Goal: Find specific fact: Find specific fact

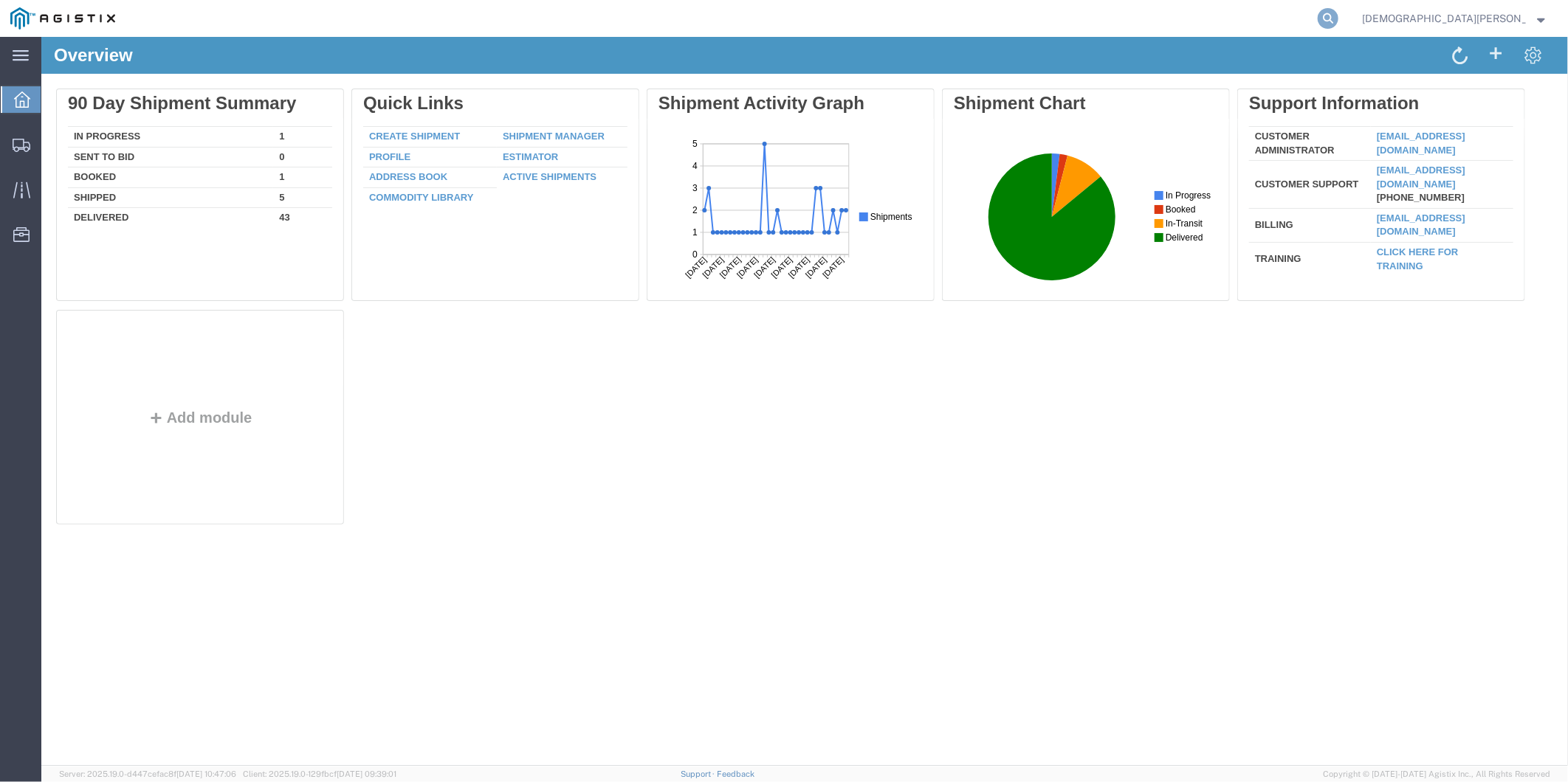
click at [1339, 18] on icon at bounding box center [1328, 18] width 21 height 21
click at [1207, 25] on input "search" at bounding box center [1093, 19] width 449 height 36
paste input "5786751"
type input "5786751"
click at [1339, 17] on icon at bounding box center [1328, 18] width 21 height 21
